Goal: Transaction & Acquisition: Download file/media

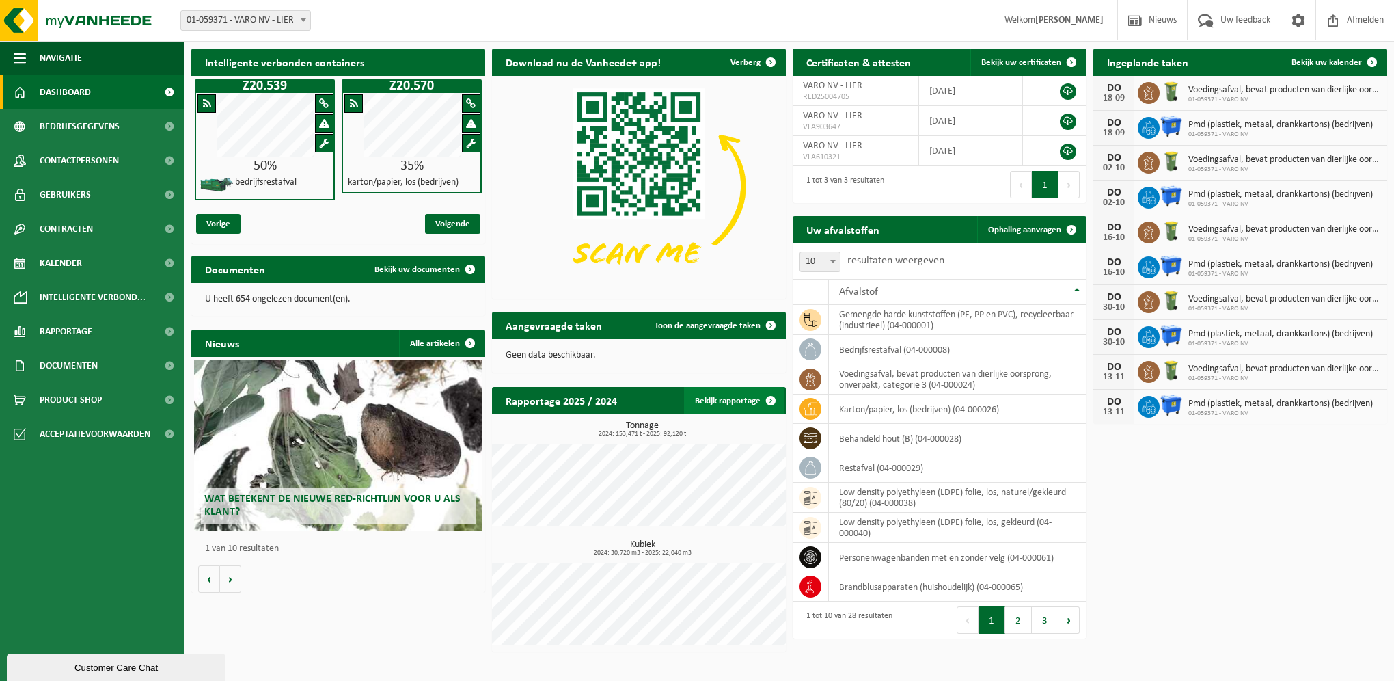
click at [719, 400] on link "Bekijk rapportage" at bounding box center [734, 400] width 100 height 27
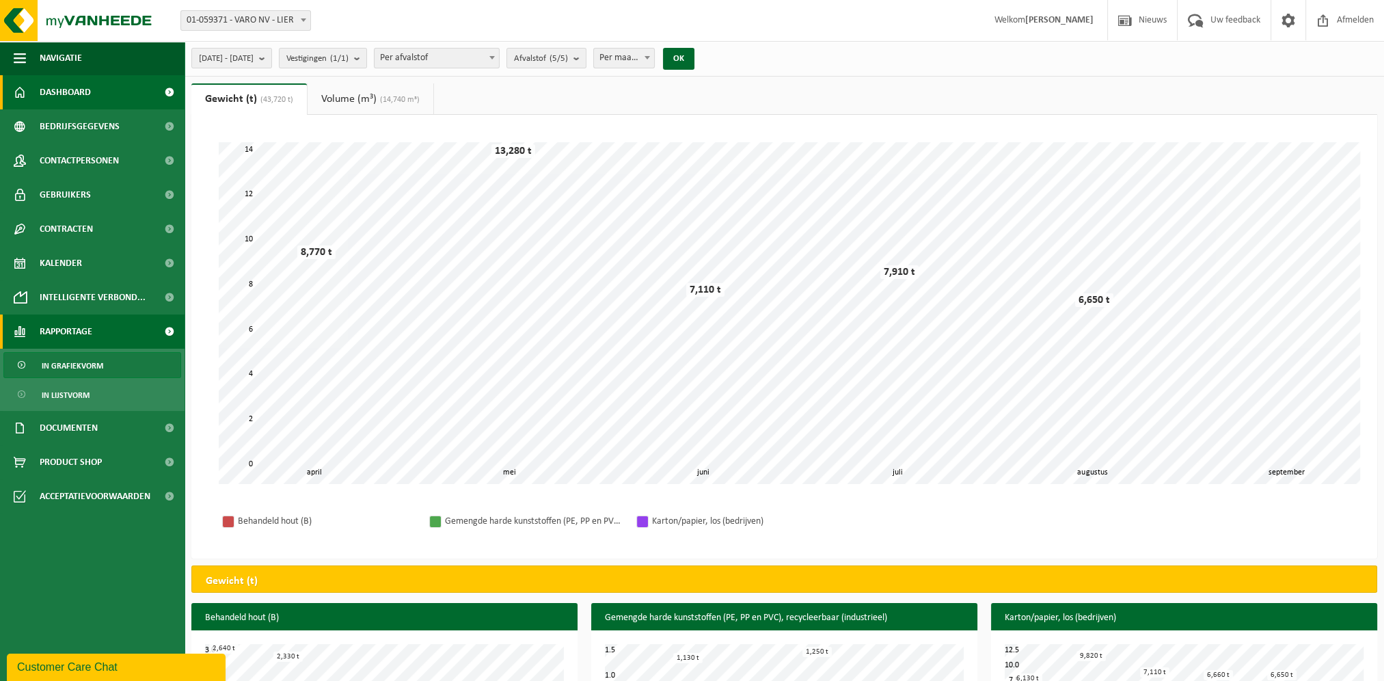
click at [103, 86] on link "Dashboard" at bounding box center [92, 92] width 185 height 34
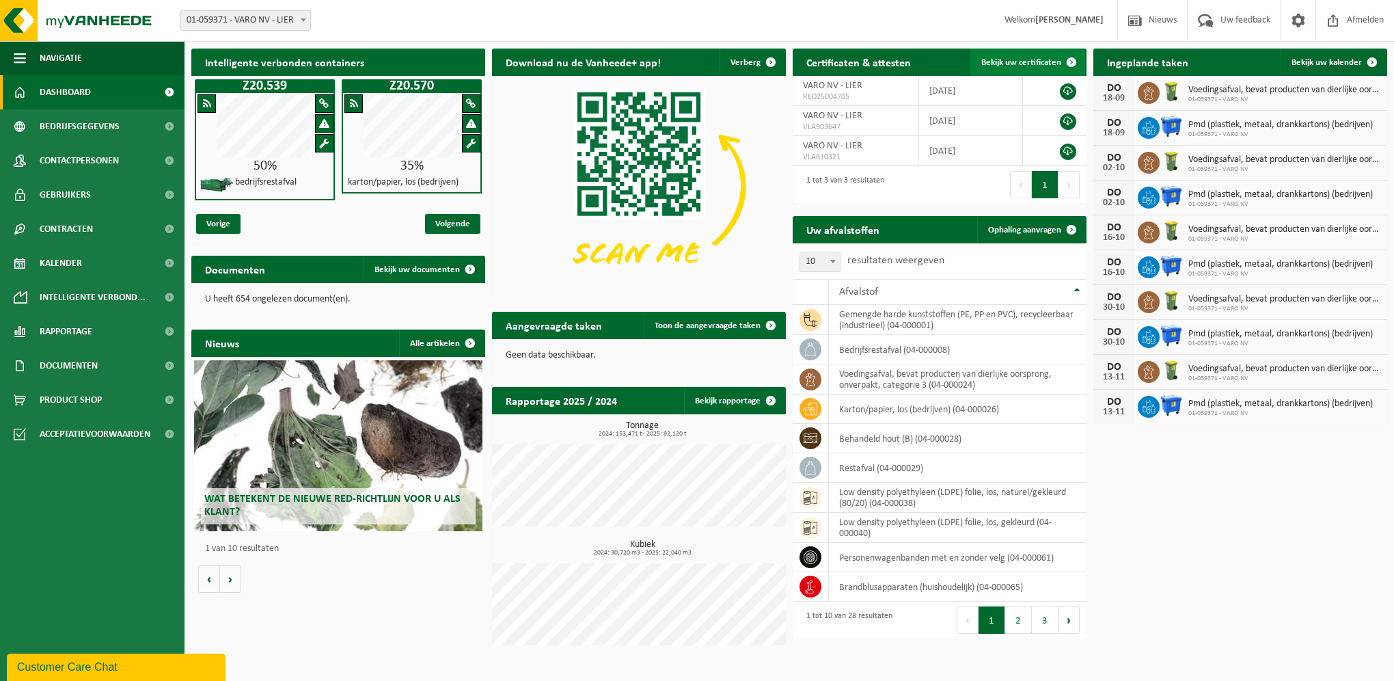
click at [1016, 70] on link "Bekijk uw certificaten" at bounding box center [1028, 62] width 115 height 27
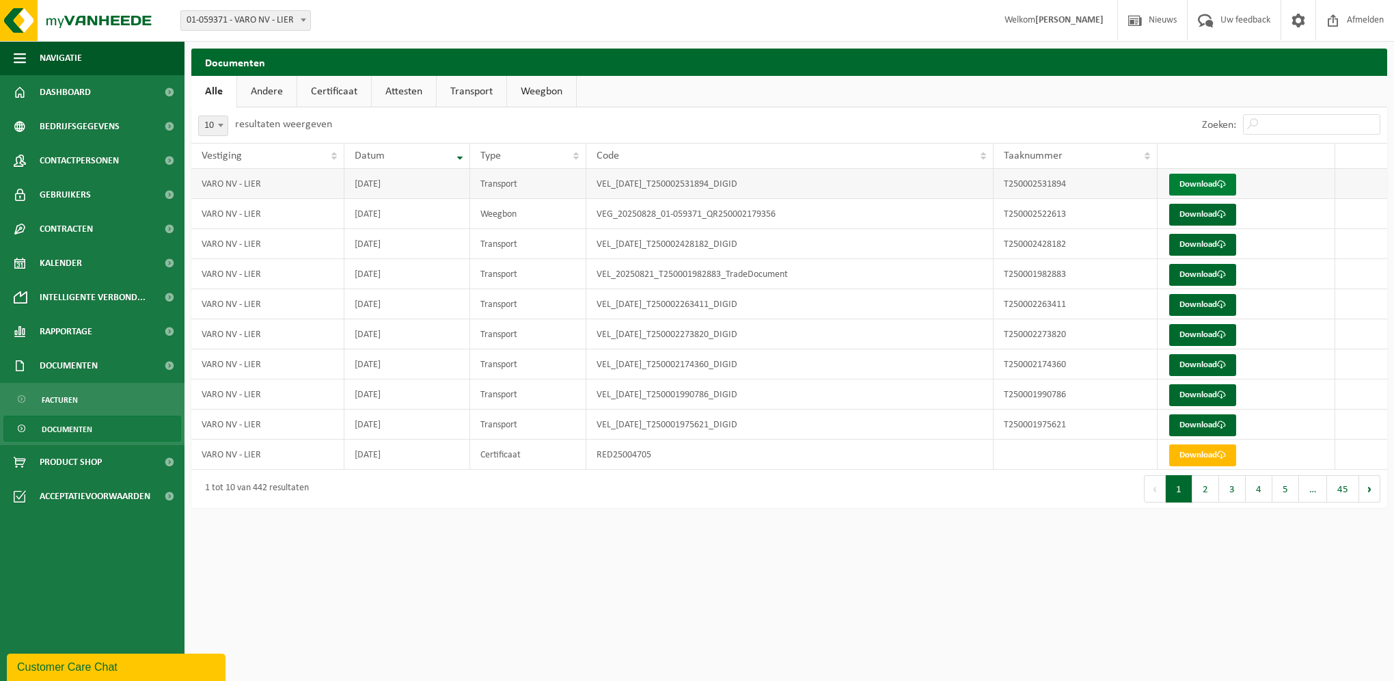
click at [1198, 183] on link "Download" at bounding box center [1203, 185] width 67 height 22
click at [268, 94] on link "Andere" at bounding box center [266, 91] width 59 height 31
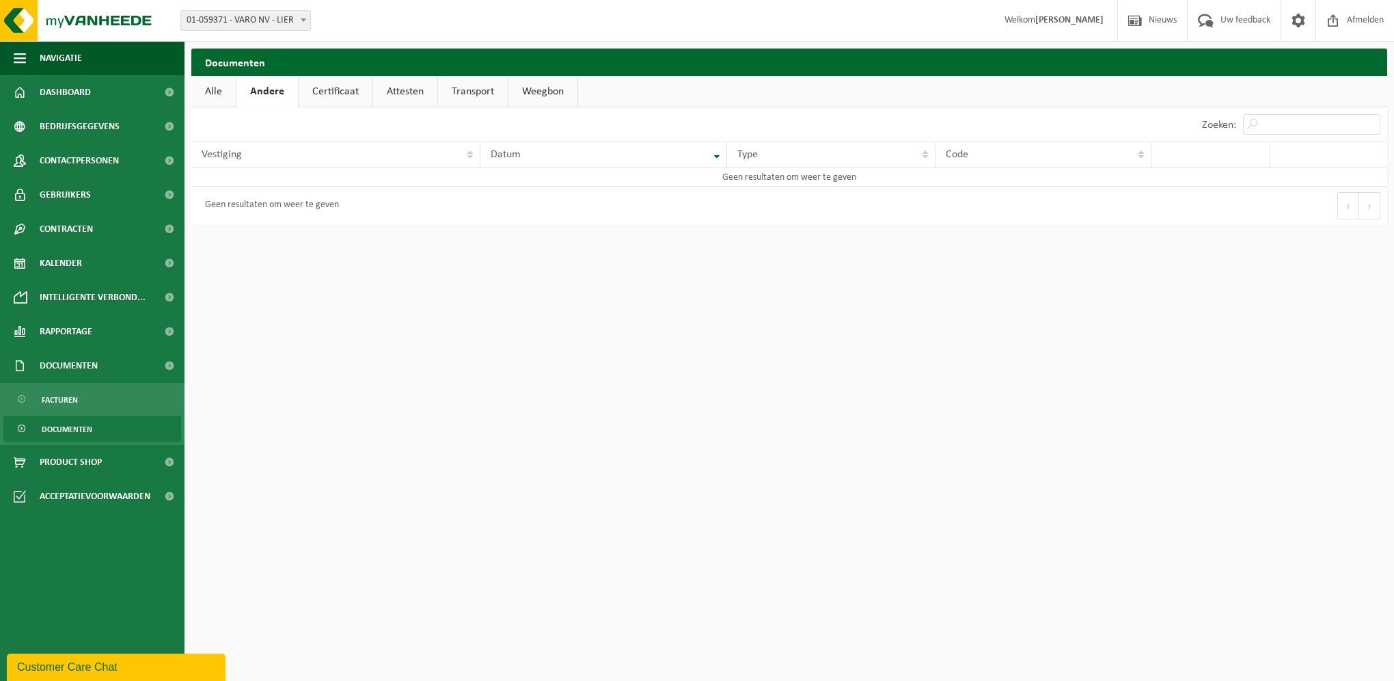
click at [336, 92] on link "Certificaat" at bounding box center [336, 91] width 74 height 31
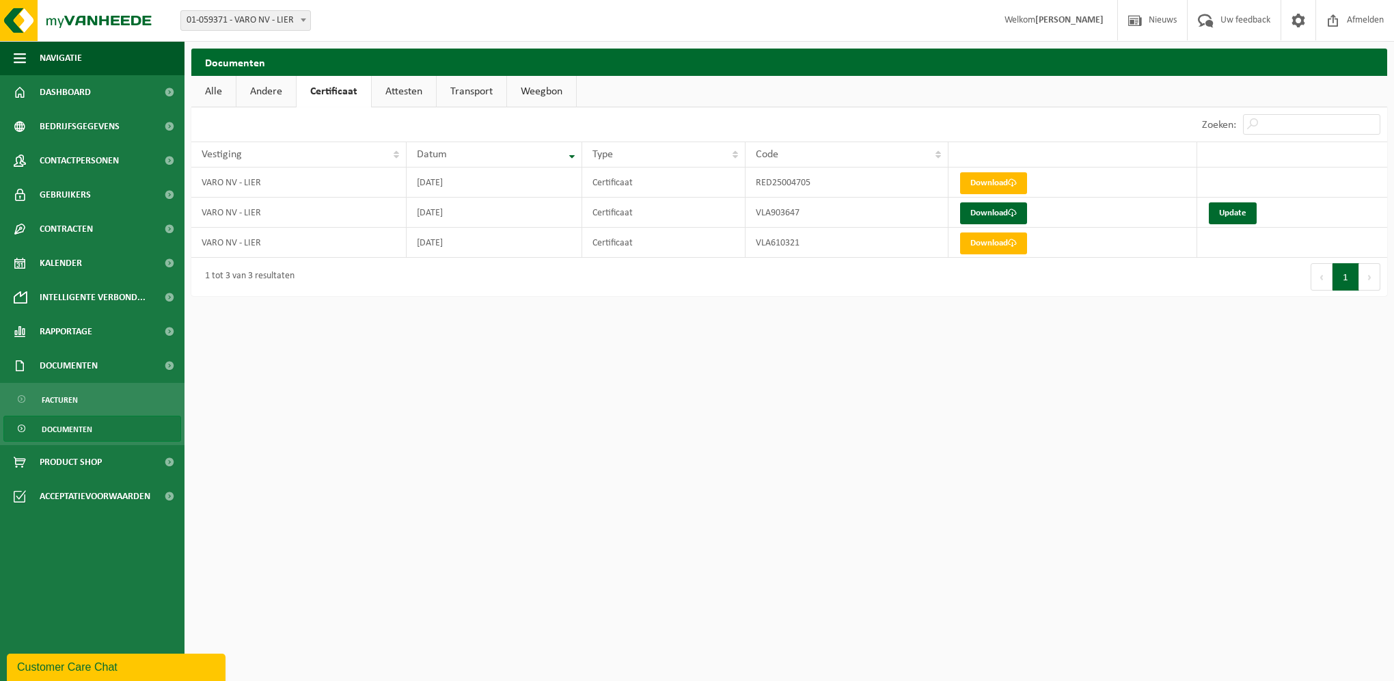
click at [427, 94] on link "Attesten" at bounding box center [404, 91] width 64 height 31
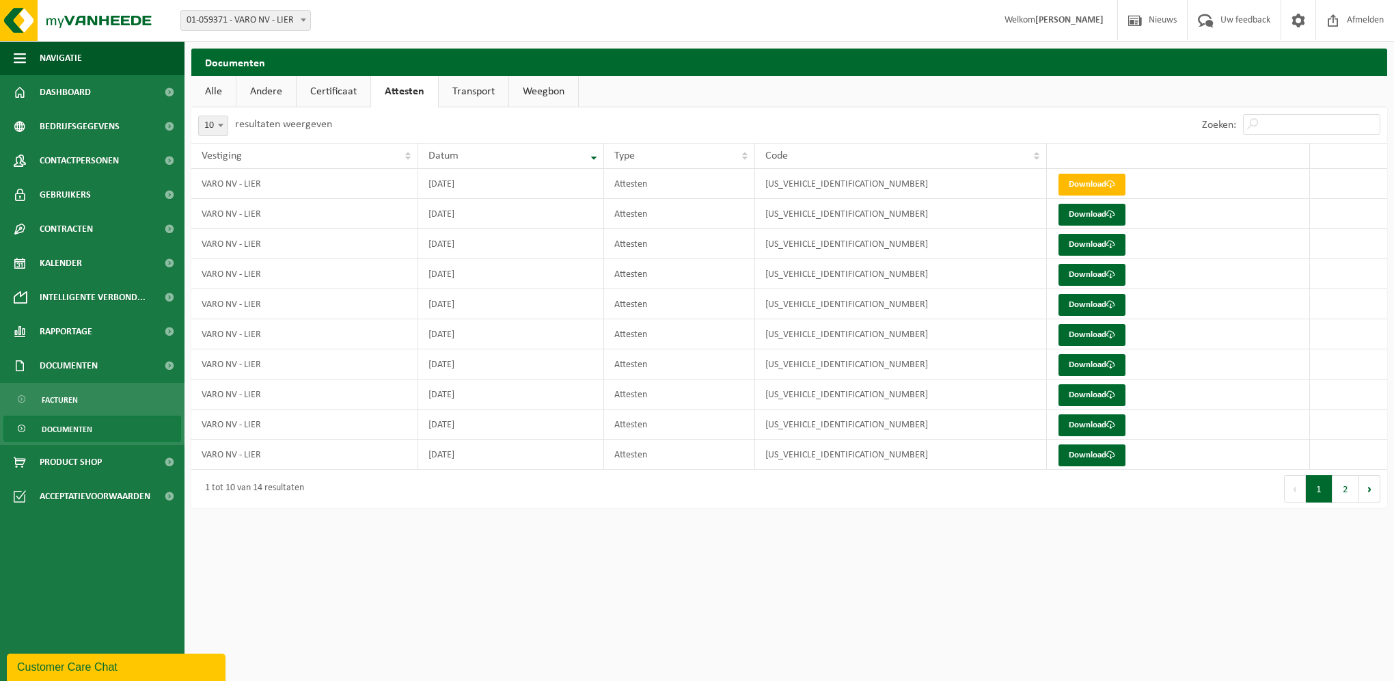
click at [459, 90] on link "Transport" at bounding box center [474, 91] width 70 height 31
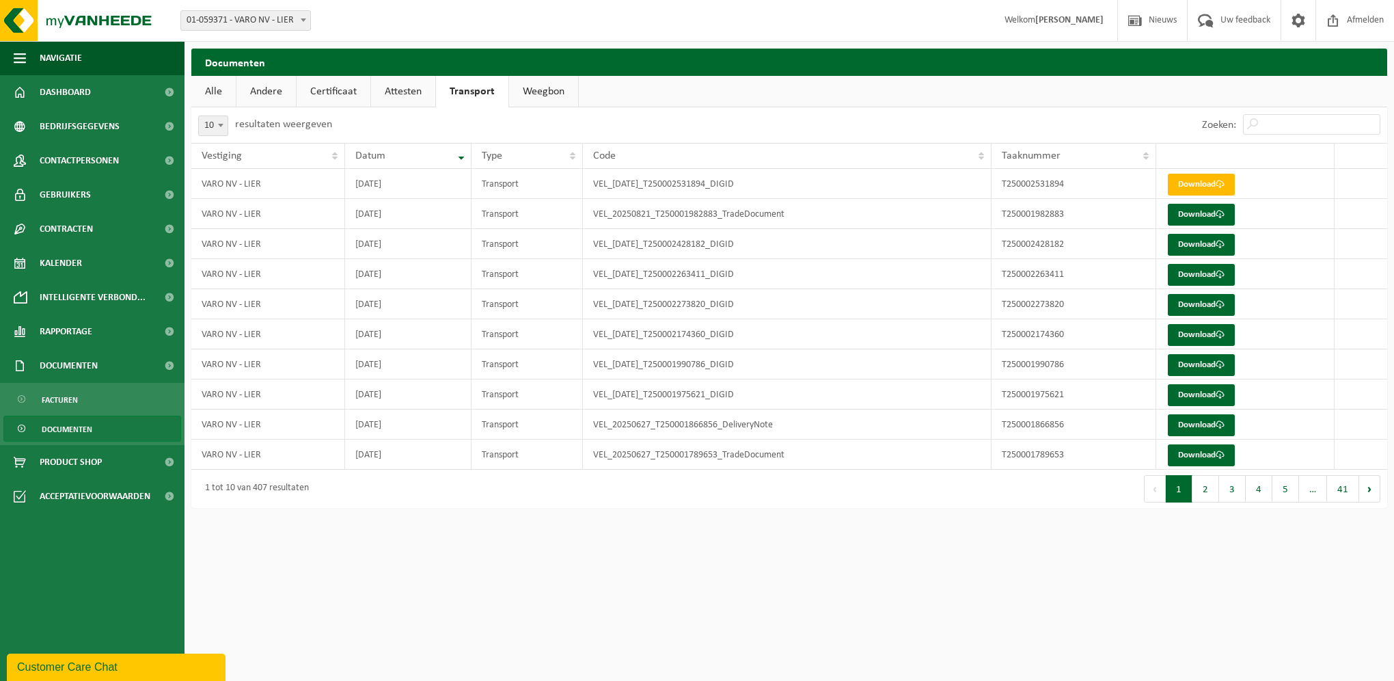
click at [560, 94] on link "Weegbon" at bounding box center [543, 91] width 69 height 31
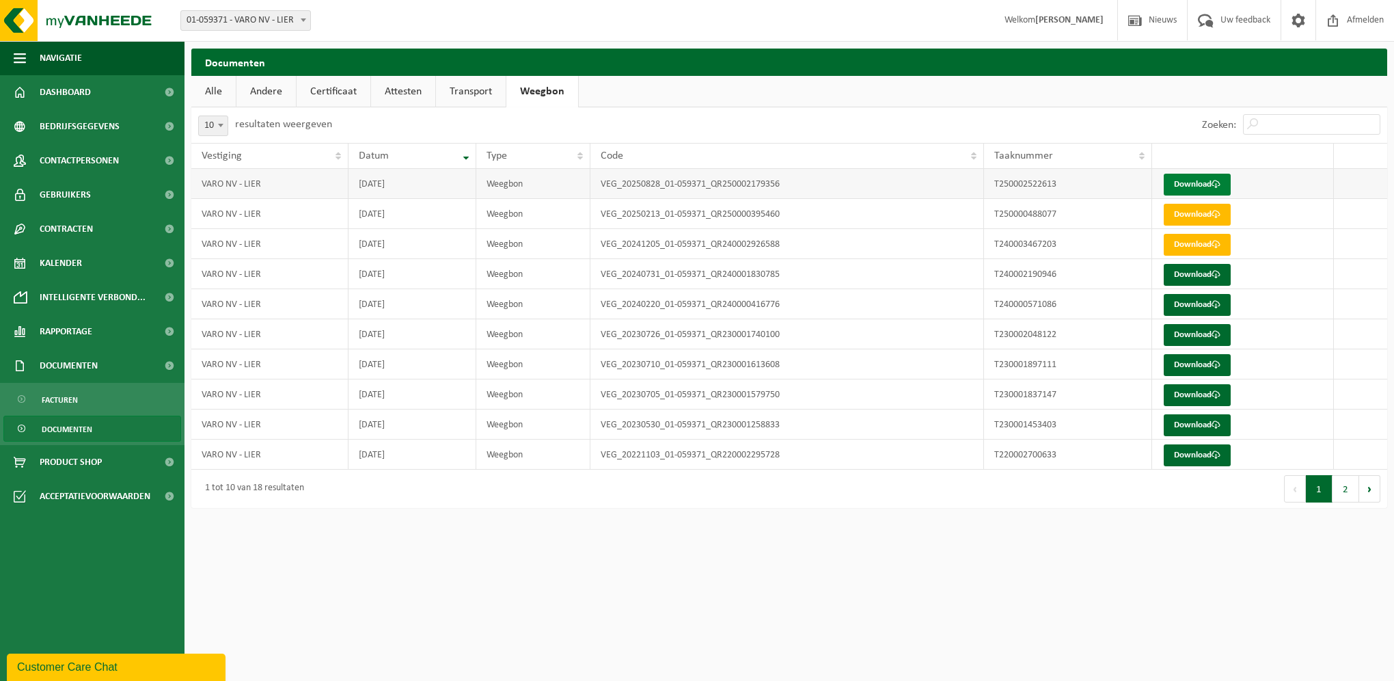
click at [1202, 187] on link "Download" at bounding box center [1197, 185] width 67 height 22
